Goal: Task Accomplishment & Management: Manage account settings

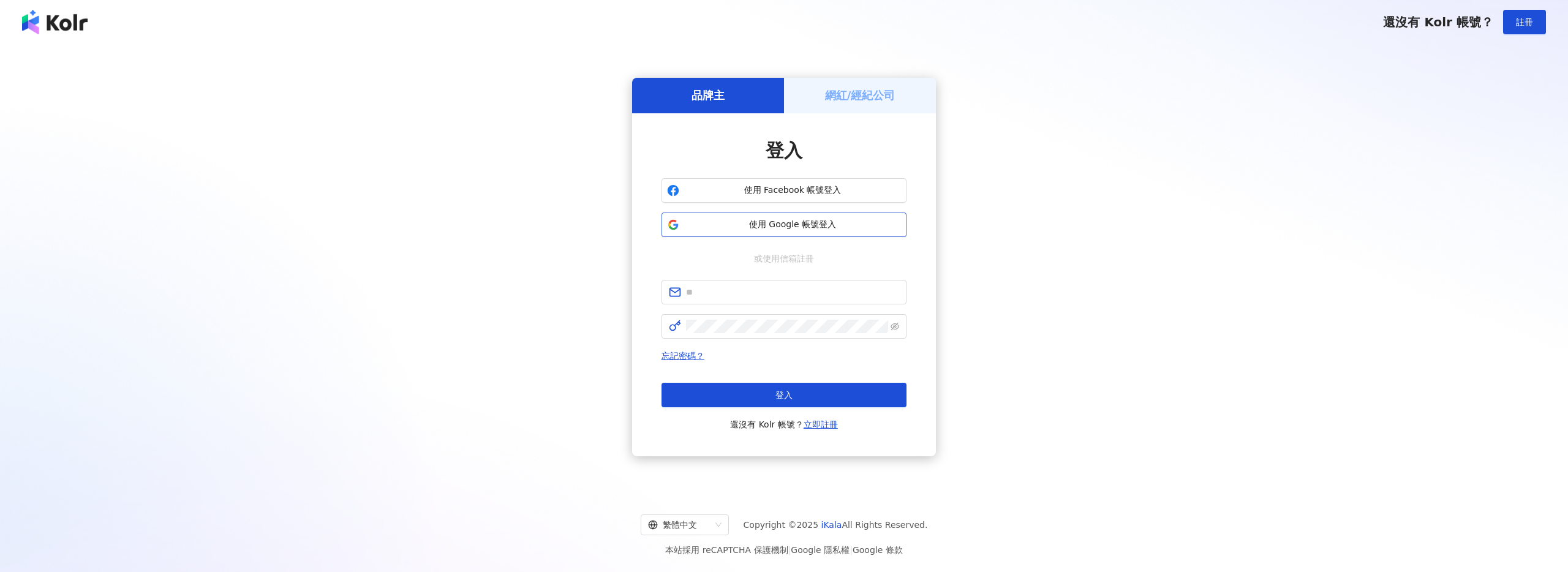
click at [806, 220] on span "使用 Google 帳號登入" at bounding box center [793, 225] width 217 height 13
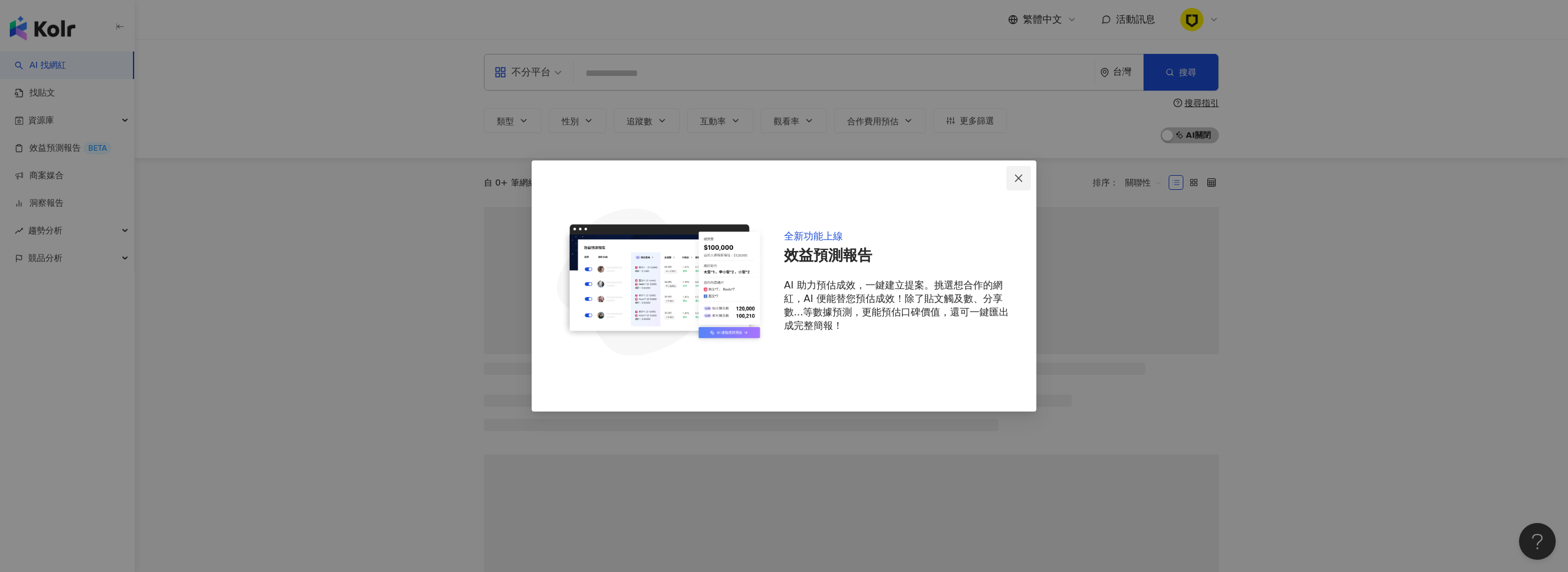
click at [1019, 180] on icon "close" at bounding box center [1018, 178] width 10 height 10
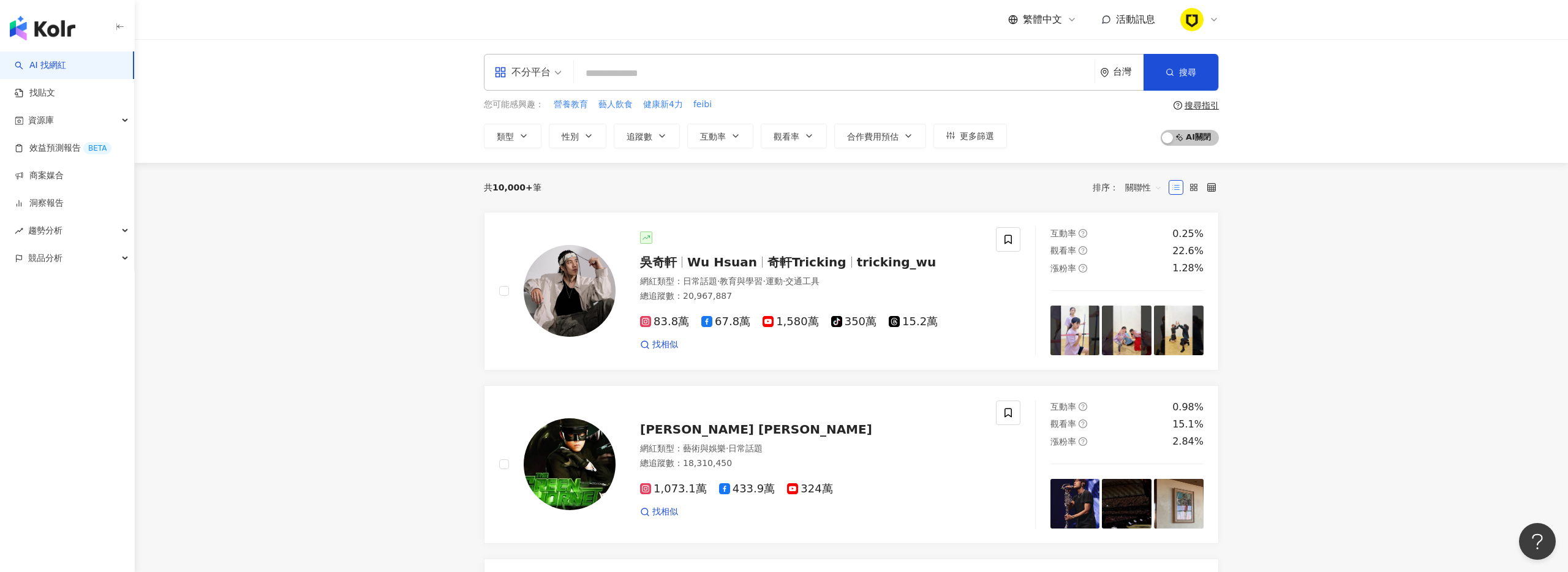
click at [1199, 24] on img at bounding box center [1192, 20] width 24 height 24
click at [1256, 113] on link "團隊成員管理" at bounding box center [1230, 117] width 52 height 10
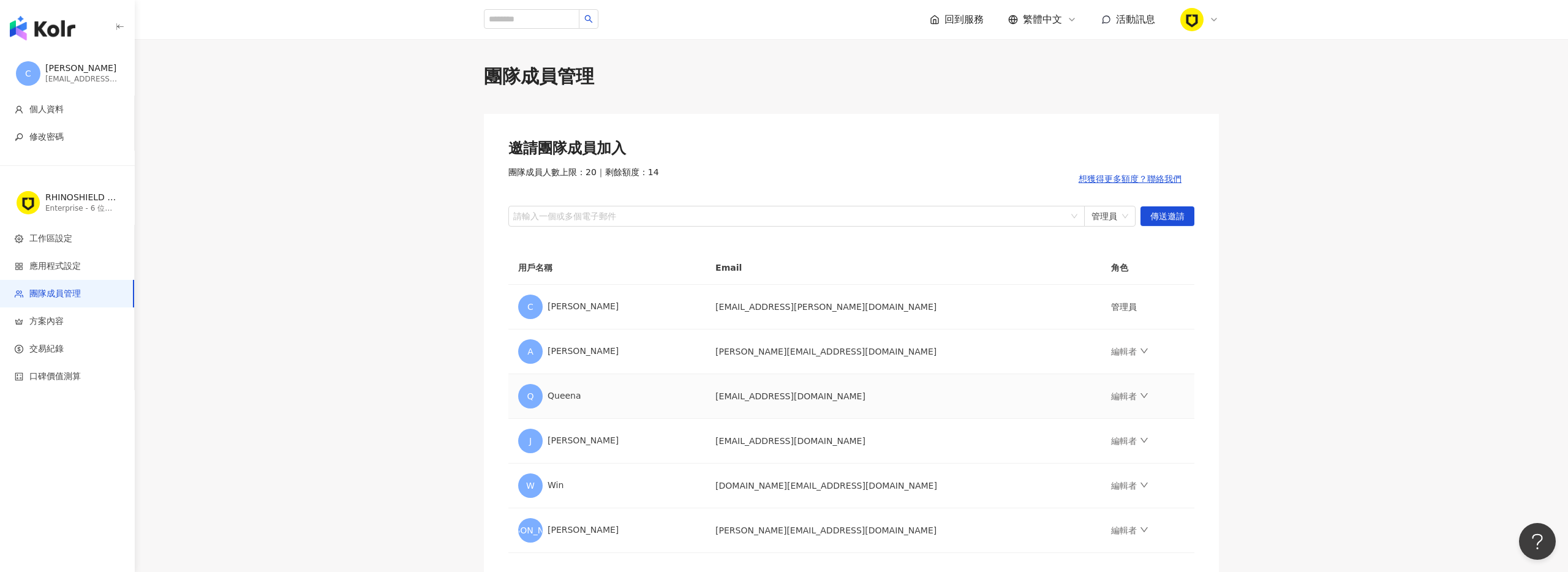
scroll to position [142, 0]
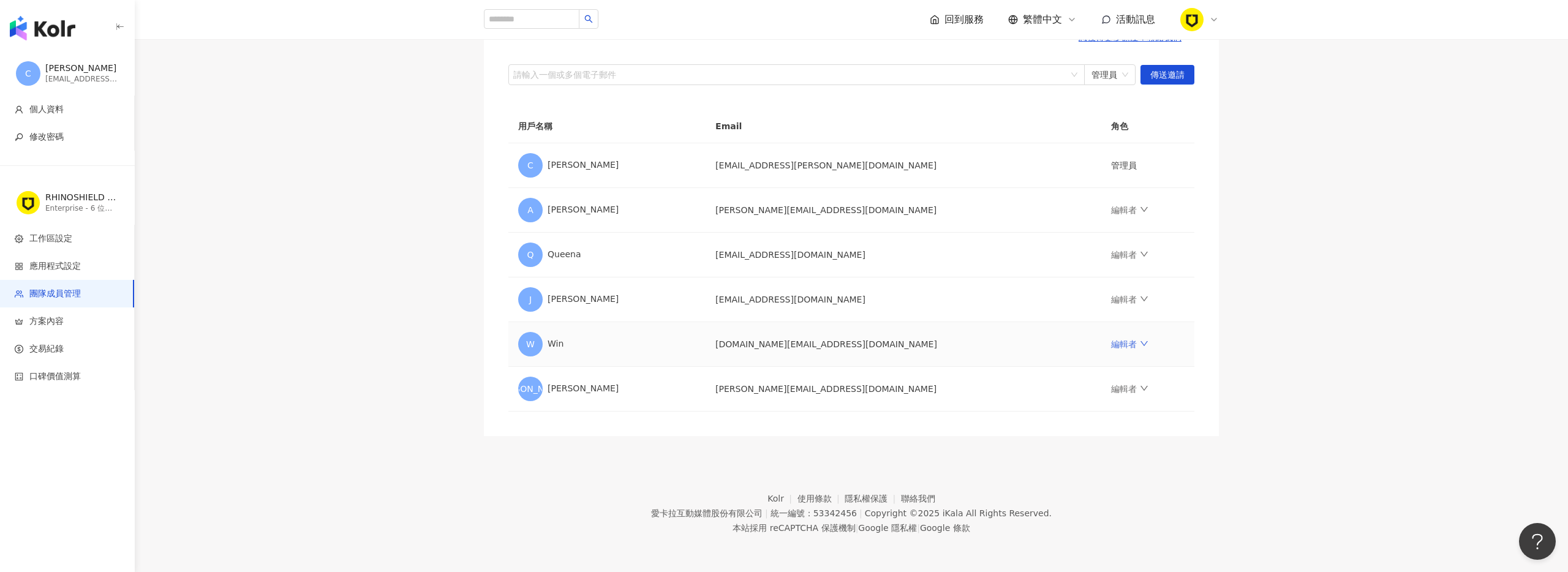
click at [1111, 345] on link "編輯者" at bounding box center [1130, 344] width 37 height 10
click at [1108, 442] on div "檢視者" at bounding box center [1155, 447] width 147 height 13
click at [1111, 388] on link "編輯者" at bounding box center [1130, 388] width 37 height 10
click at [1107, 533] on div "移除成員" at bounding box center [1155, 535] width 147 height 13
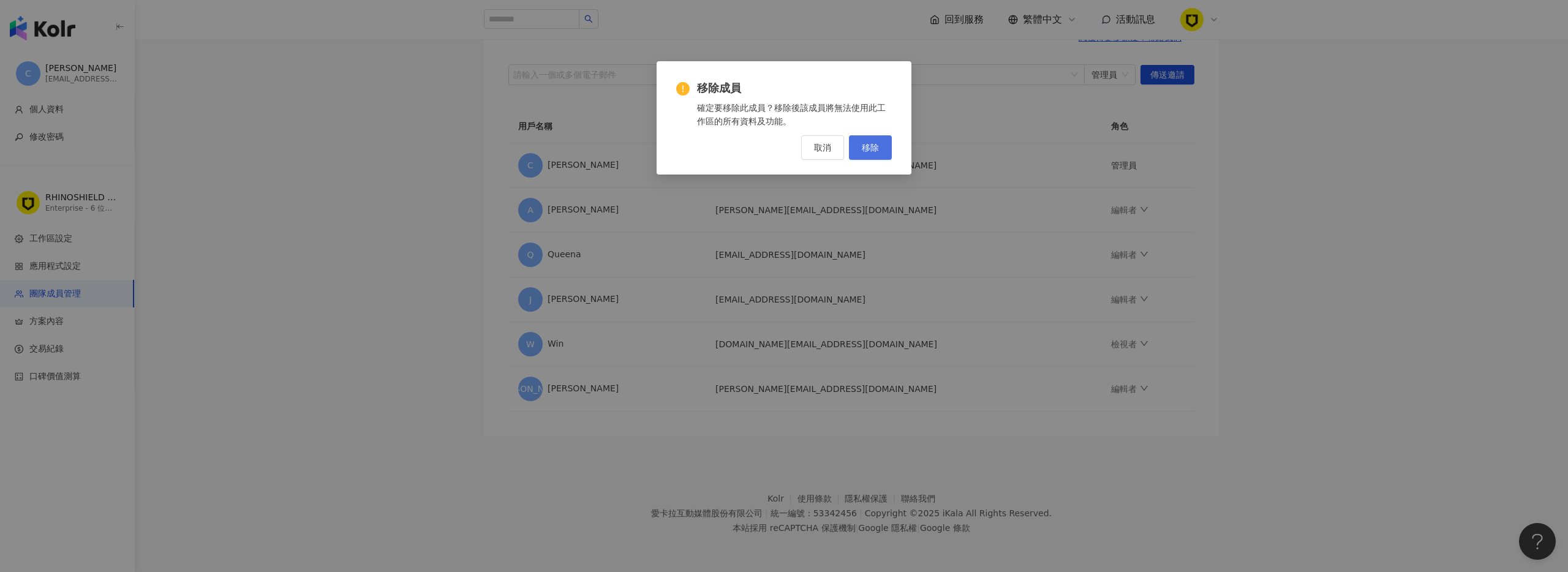
click at [877, 148] on span "移除" at bounding box center [870, 147] width 17 height 10
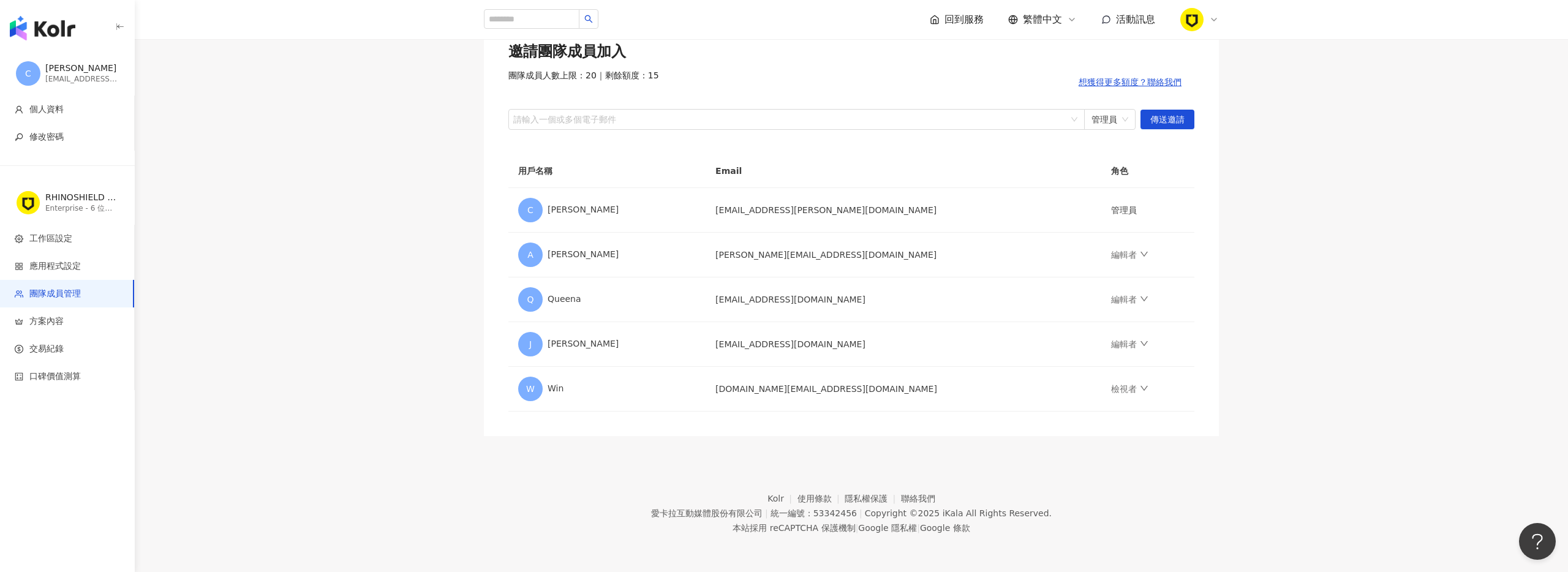
scroll to position [97, 0]
click at [1111, 346] on link "編輯者" at bounding box center [1130, 344] width 37 height 10
click at [1110, 449] on div "檢視者" at bounding box center [1155, 447] width 147 height 13
click at [1111, 300] on link "編輯者" at bounding box center [1130, 299] width 37 height 10
click at [1124, 408] on div "檢視者" at bounding box center [1155, 403] width 147 height 13
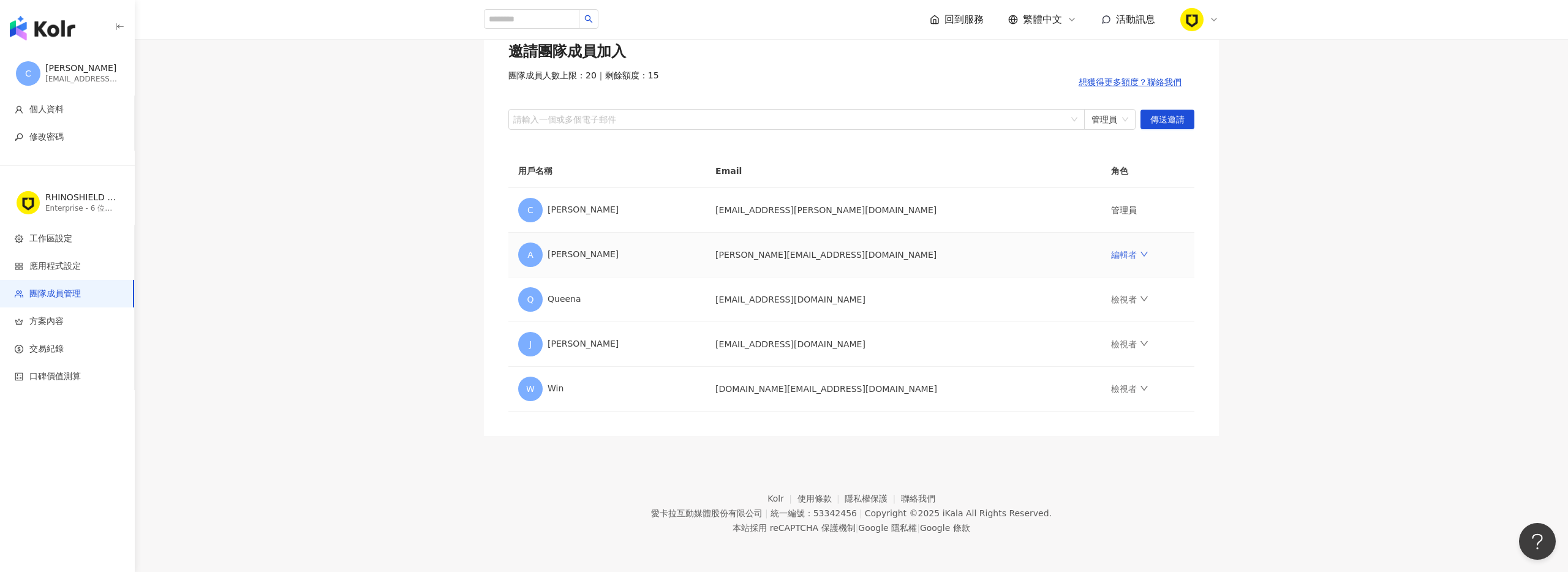
click at [1111, 255] on link "編輯者" at bounding box center [1130, 254] width 37 height 10
click at [1119, 365] on div "檢視者 檢視者可以查看所有報告。" at bounding box center [1155, 365] width 147 height 25
click at [1256, 265] on main "團隊成員管理 邀請團隊成員加入 團隊成員人數上限：20 ｜ 剩餘額度：15 想獲得更多額度？聯絡我們 請輸入一個或多個電子郵件 管理員 傳送邀請 用戶名稱 E…" at bounding box center [851, 201] width 1433 height 470
click at [973, 118] on div at bounding box center [790, 119] width 559 height 9
type input "*"
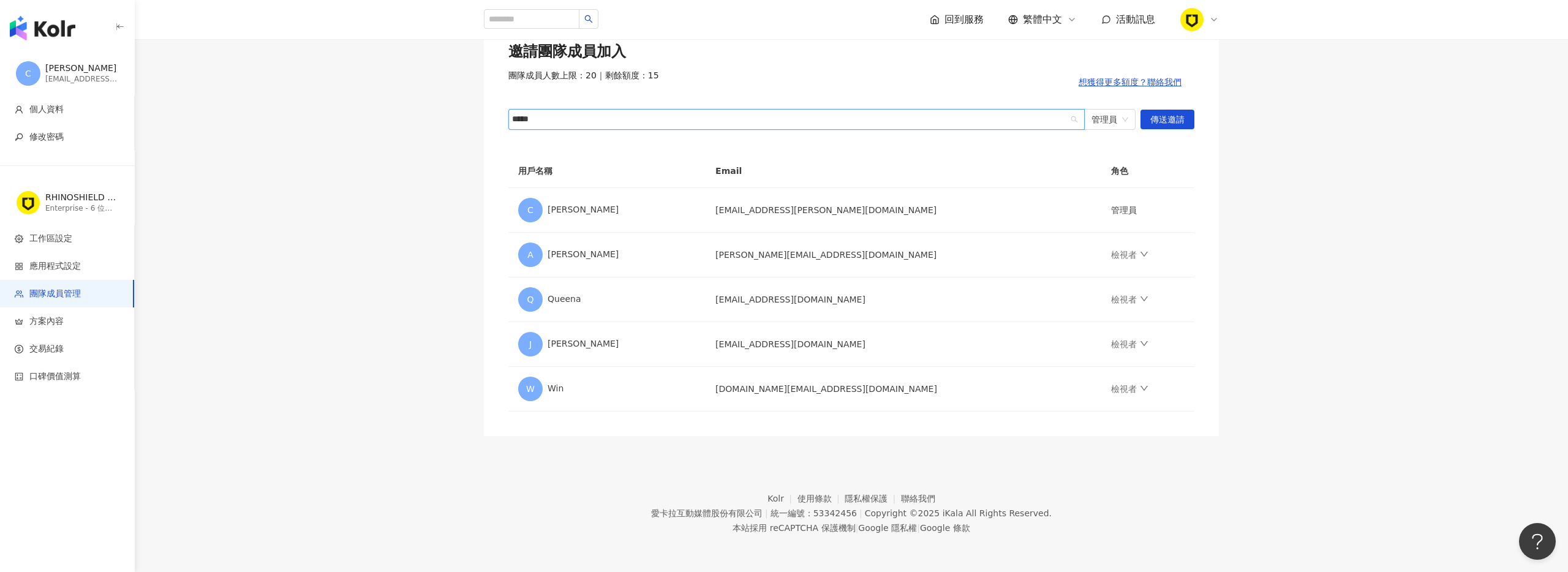
type input "*****"
paste input "**********"
click at [1107, 120] on span "管理員" at bounding box center [1110, 119] width 37 height 20
type input "**********"
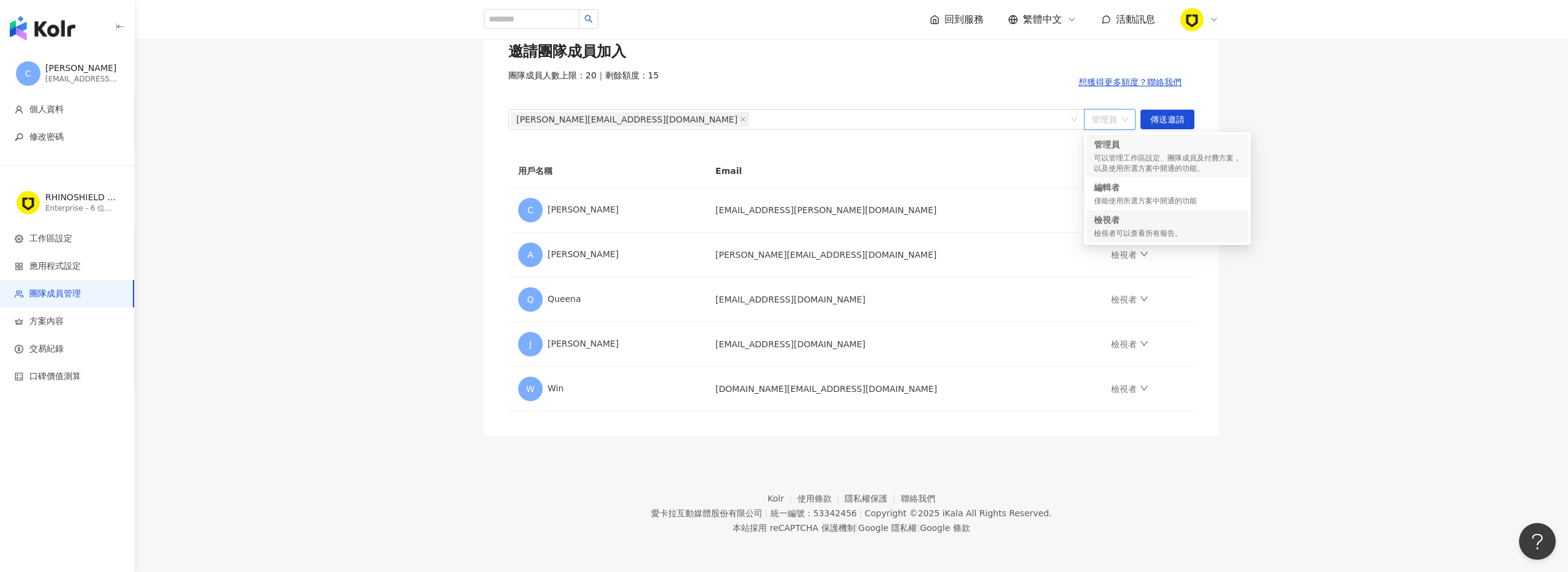
click at [1175, 223] on div "檢視者" at bounding box center [1168, 220] width 147 height 13
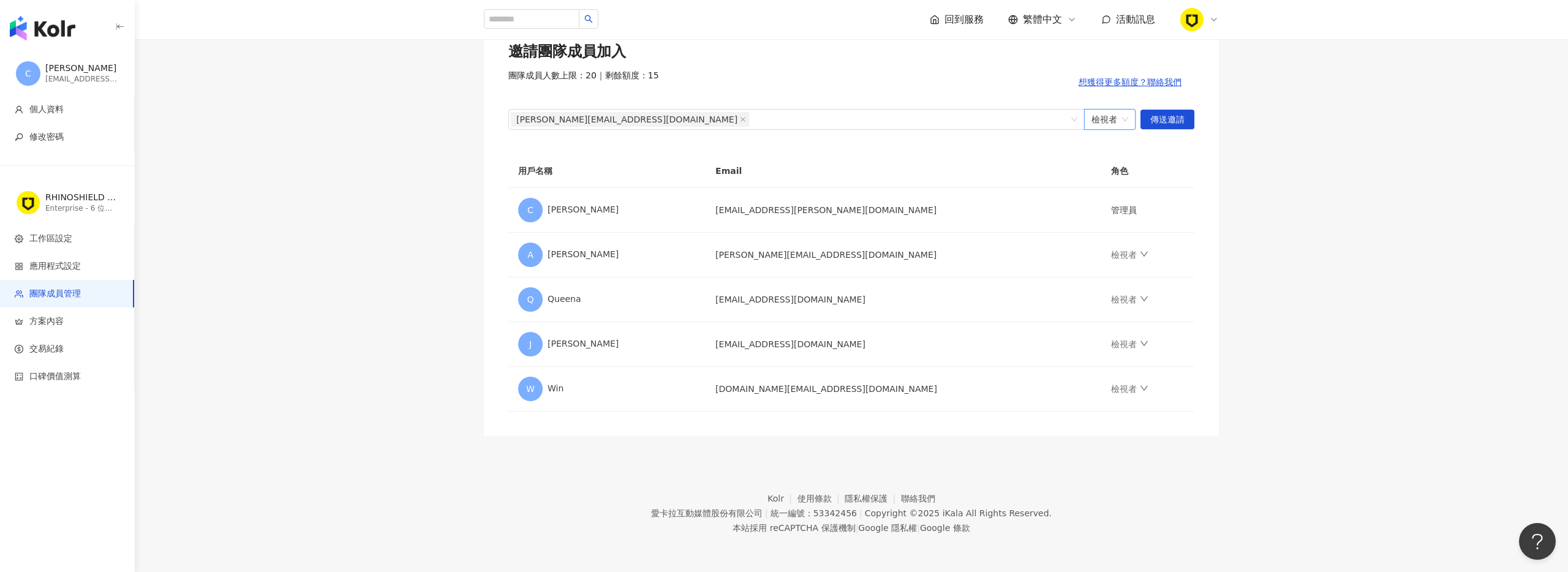
click at [1113, 128] on span "檢視者" at bounding box center [1110, 119] width 37 height 20
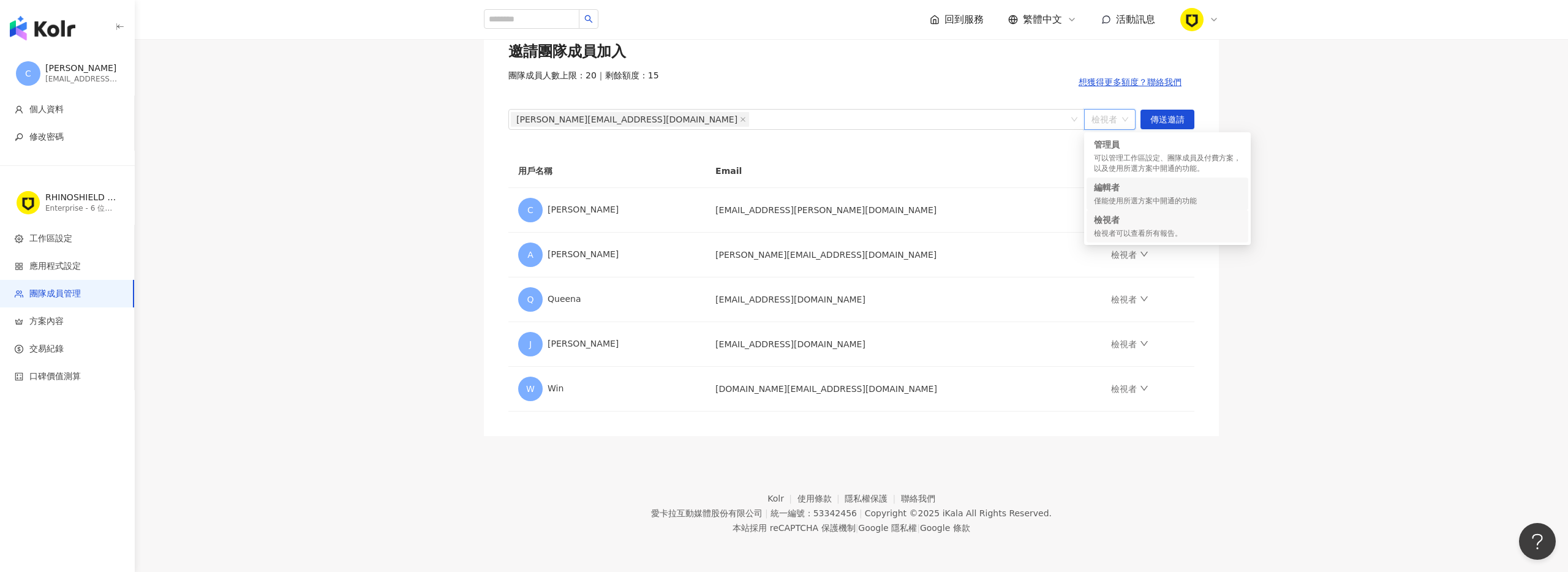
click at [1178, 202] on div "僅能使用所選方案中開通的功能" at bounding box center [1168, 201] width 147 height 10
click at [1102, 249] on td "檢視者" at bounding box center [1148, 255] width 93 height 45
click at [1111, 256] on link "檢視者" at bounding box center [1130, 254] width 37 height 10
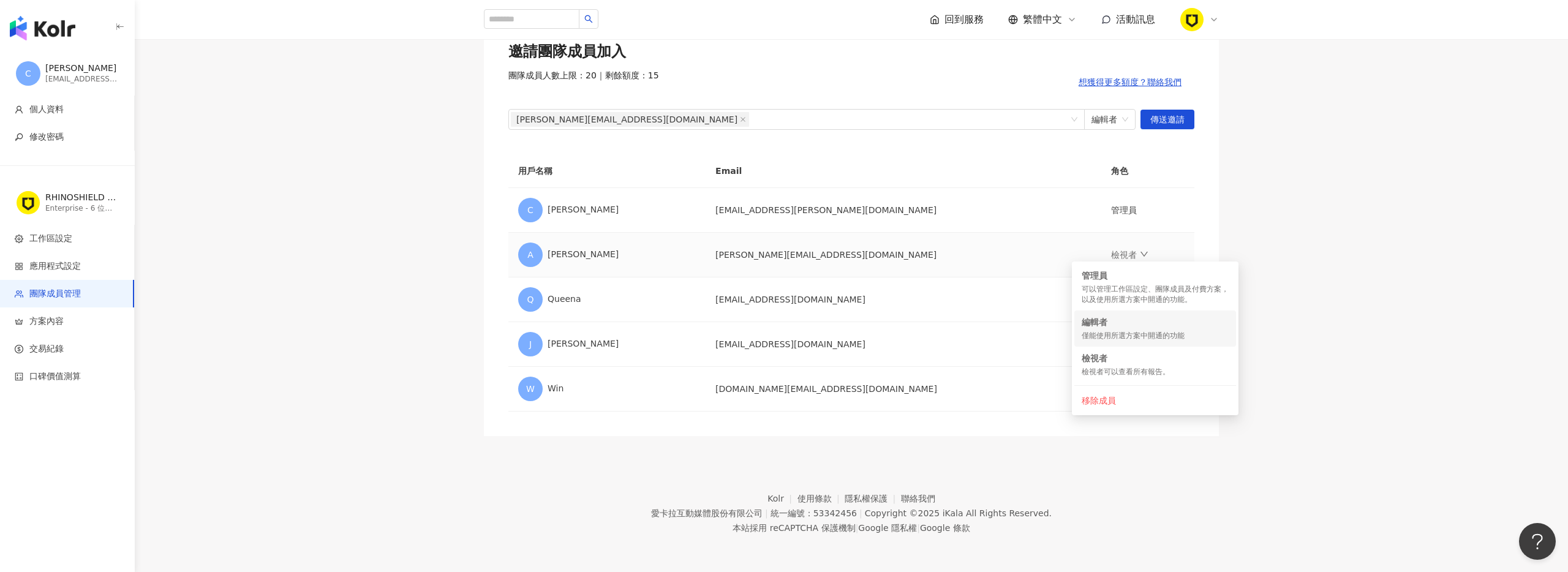
click at [1119, 330] on div "編輯者 僅能使用所選方案中開通的功能" at bounding box center [1155, 329] width 147 height 25
click at [1111, 296] on link "檢視者" at bounding box center [1130, 299] width 37 height 10
click at [1108, 372] on div "編輯者" at bounding box center [1155, 367] width 147 height 13
click at [1111, 343] on link "檢視者" at bounding box center [1130, 344] width 37 height 10
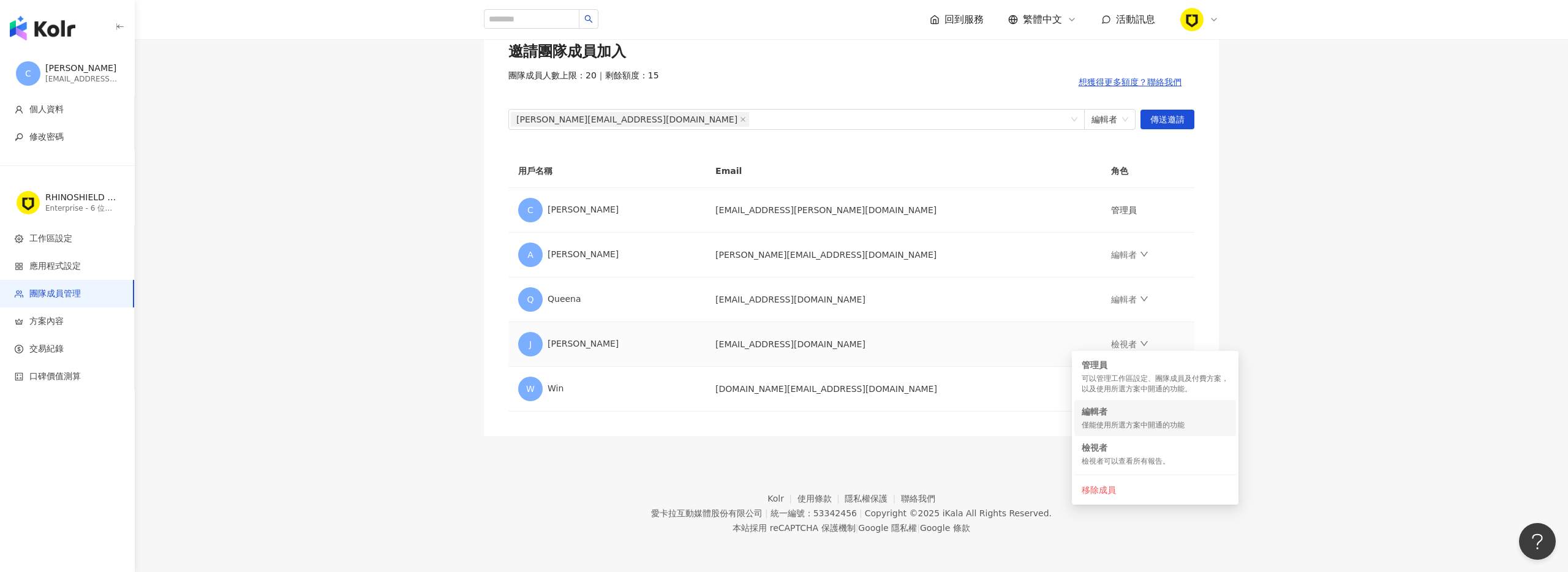
click at [1108, 418] on div "編輯者 僅能使用所選方案中開通的功能" at bounding box center [1155, 418] width 147 height 25
click at [1111, 389] on link "檢視者" at bounding box center [1130, 388] width 37 height 10
click at [1100, 467] on div "僅能使用所選方案中開通的功能" at bounding box center [1155, 470] width 147 height 10
click at [1289, 293] on main "團隊成員管理 邀請團隊成員加入 團隊成員人數上限：20 ｜ 剩餘額度：15 想獲得更多額度？聯絡我們 [PERSON_NAME][EMAIL_ADDRESS]…" at bounding box center [851, 201] width 1433 height 470
click at [433, 212] on main "團隊成員管理 邀請團隊成員加入 團隊成員人數上限：20 ｜ 剩餘額度：15 想獲得更多額度？聯絡我們 [PERSON_NAME][EMAIL_ADDRESS]…" at bounding box center [851, 201] width 1433 height 470
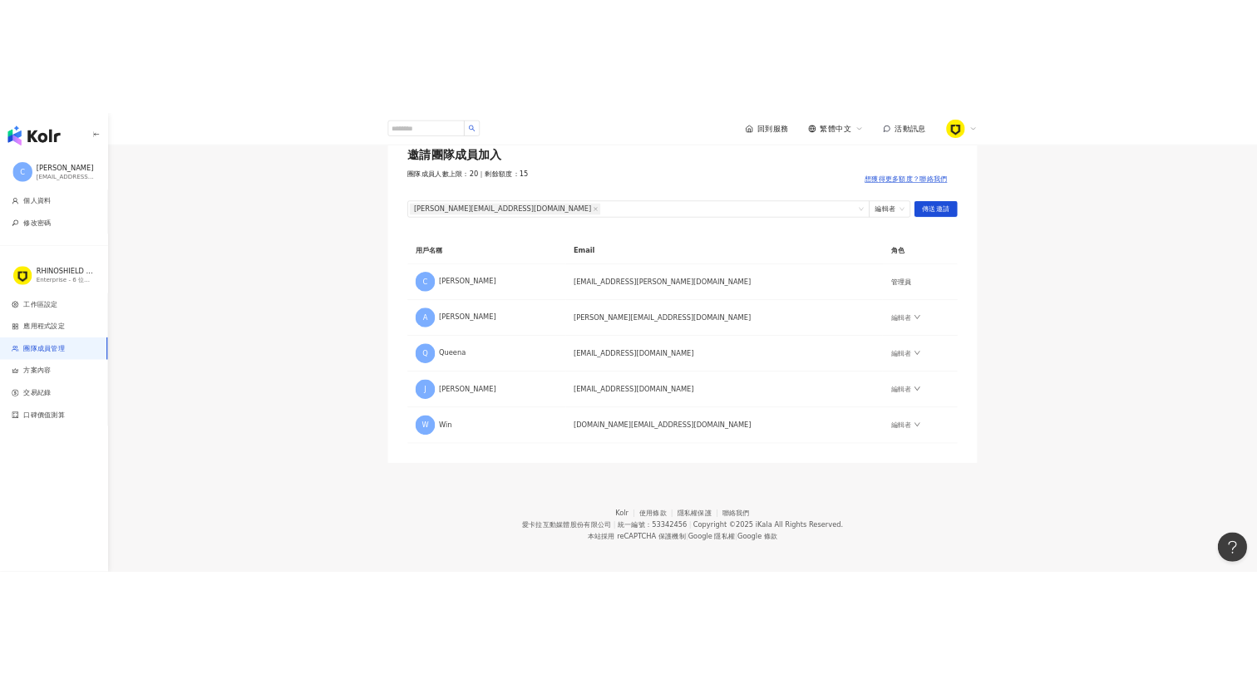
scroll to position [131, 0]
